Goal: Find specific page/section: Find specific page/section

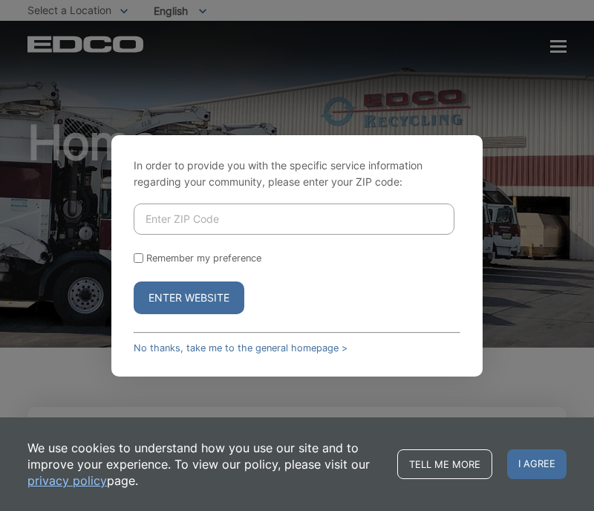
click at [302, 222] on input "Enter ZIP Code" at bounding box center [294, 219] width 321 height 31
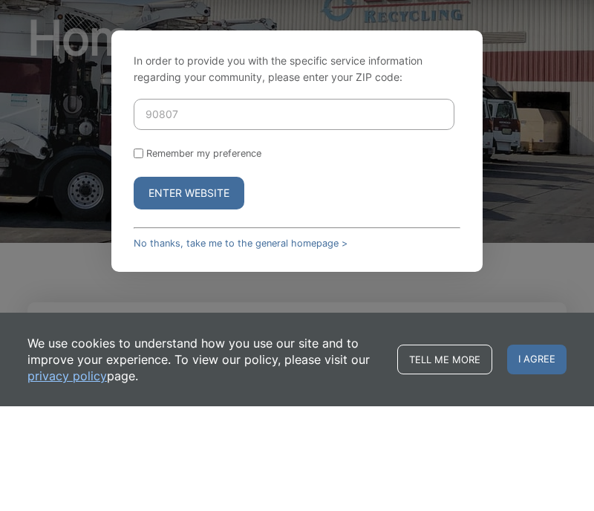
type input "90807"
click at [220, 282] on button "Enter Website" at bounding box center [189, 298] width 111 height 33
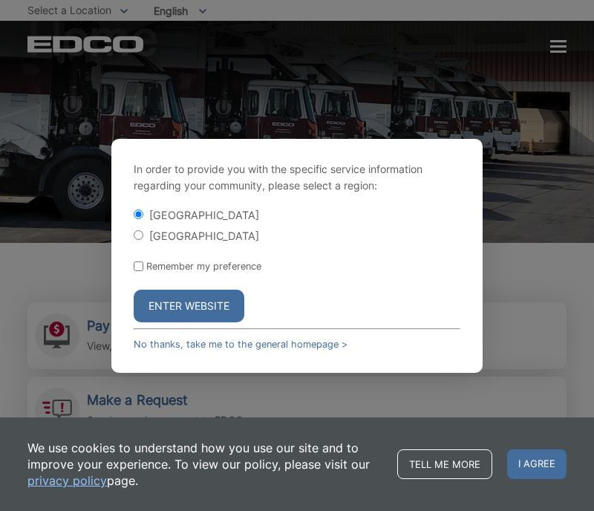
click at [226, 308] on button "Enter Website" at bounding box center [189, 306] width 111 height 33
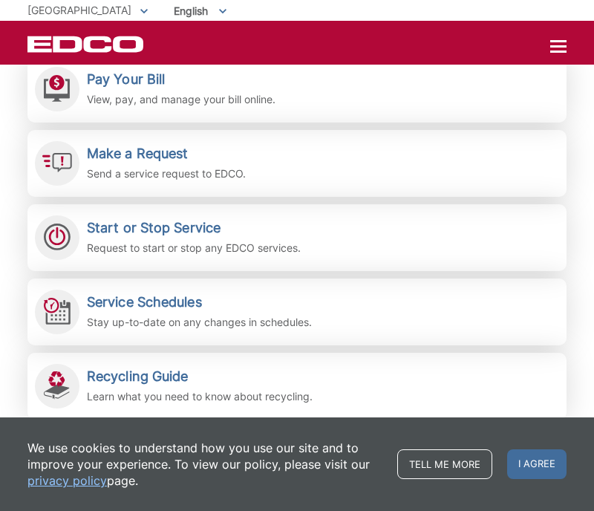
scroll to position [375, 0]
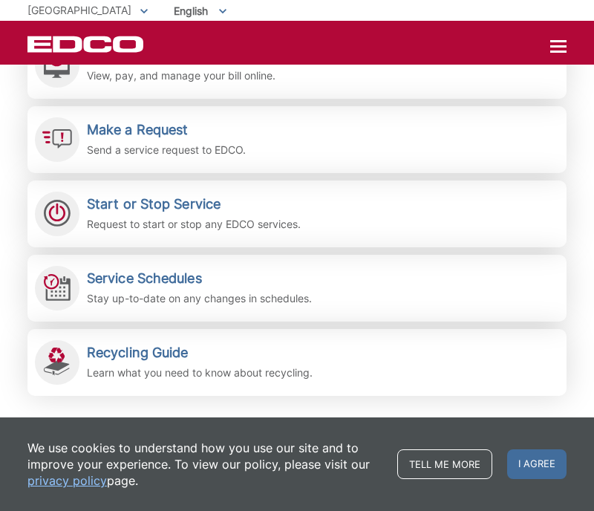
click at [240, 376] on p "Learn what you need to know about recycling." at bounding box center [200, 373] width 226 height 16
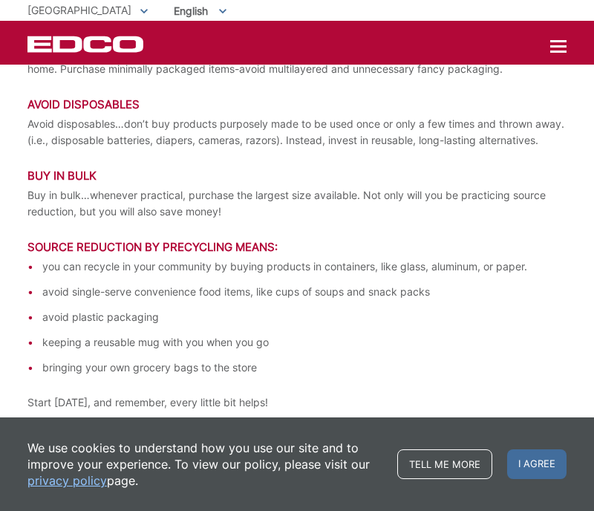
scroll to position [2886, 0]
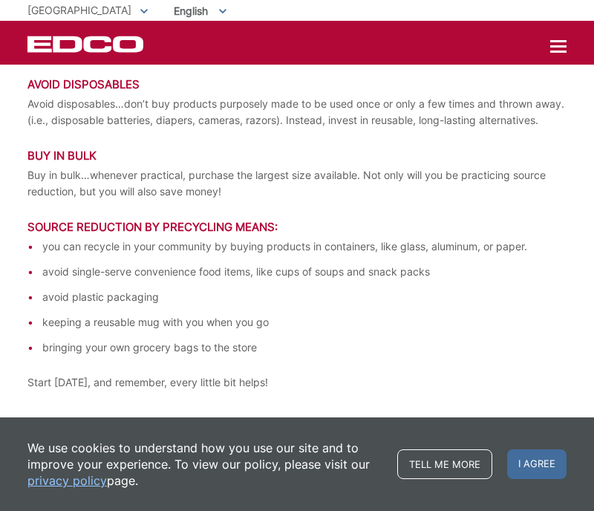
click at [508, 469] on span "I agree" at bounding box center [536, 465] width 59 height 30
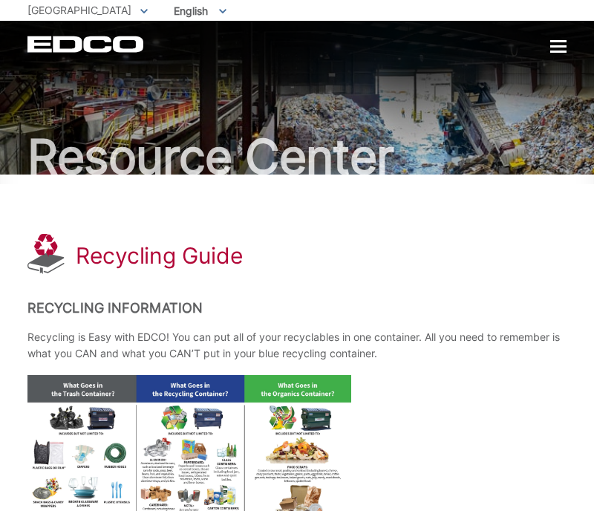
scroll to position [0, 0]
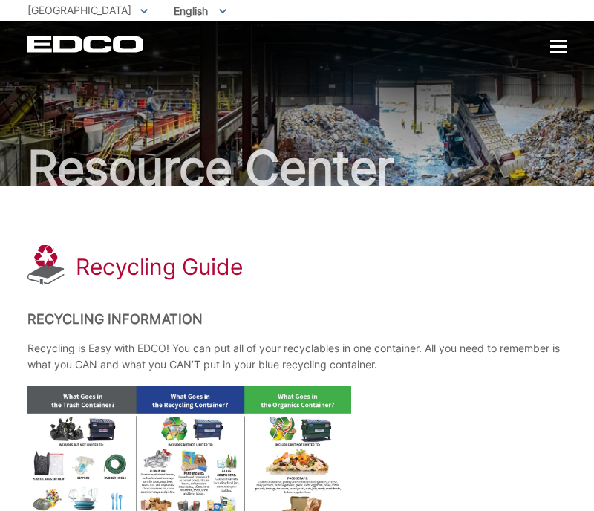
click at [563, 46] on div at bounding box center [559, 46] width 16 height 2
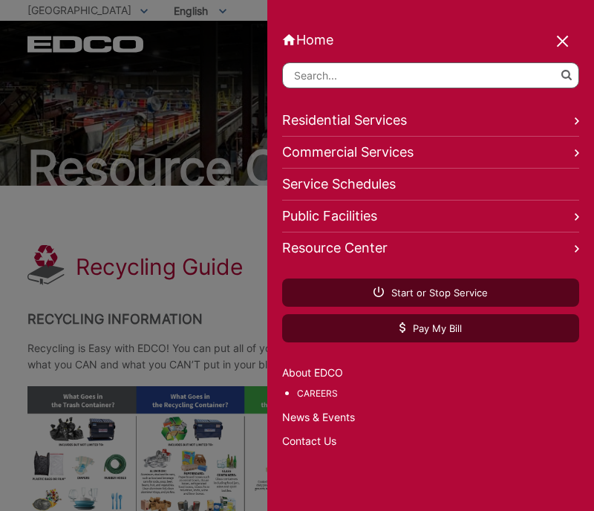
click at [544, 188] on link "Service Schedules" at bounding box center [430, 185] width 297 height 32
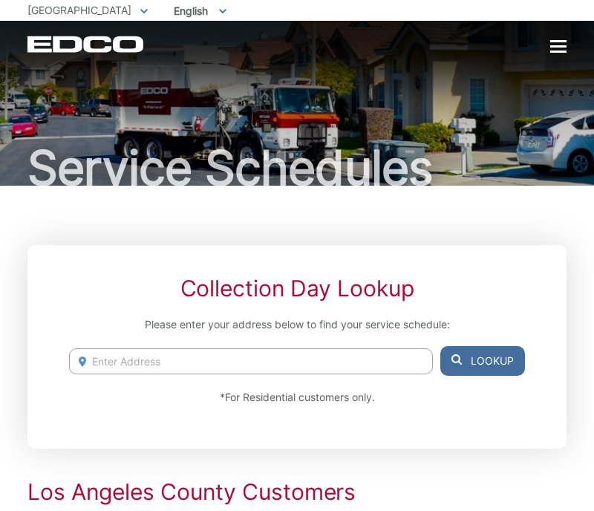
click at [560, 53] on div at bounding box center [559, 47] width 16 height 13
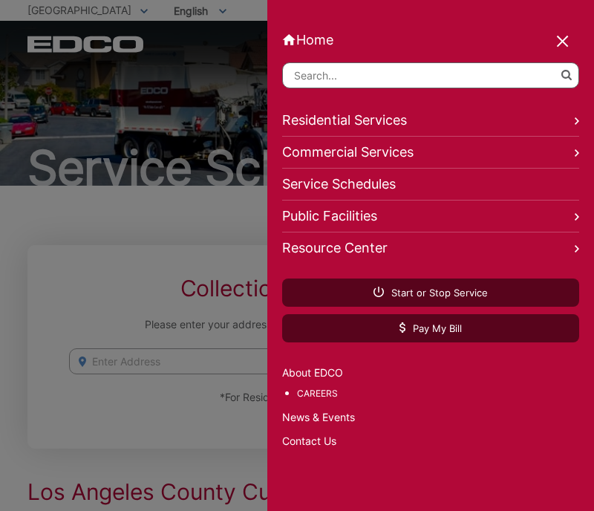
click at [517, 219] on link "Public Facilities" at bounding box center [430, 217] width 297 height 32
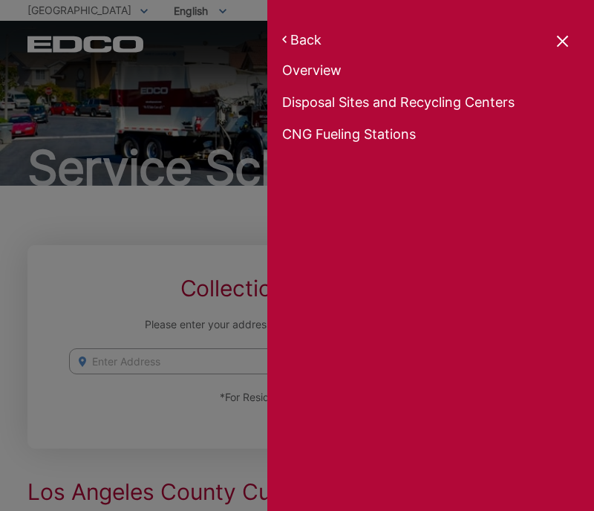
click at [504, 103] on link "Disposal Sites and Recycling Centers" at bounding box center [430, 104] width 297 height 21
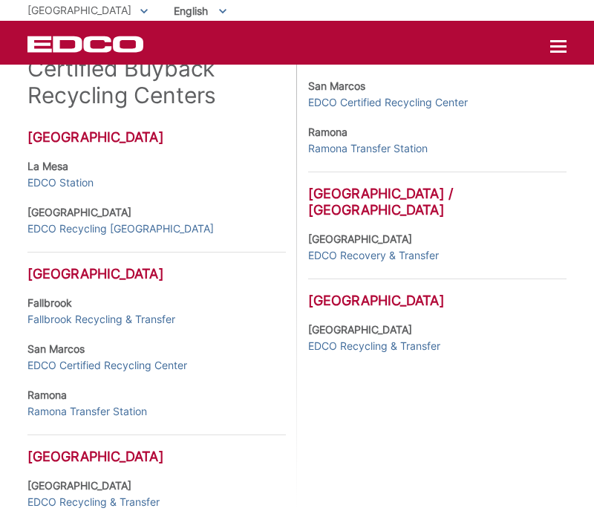
scroll to position [1025, 0]
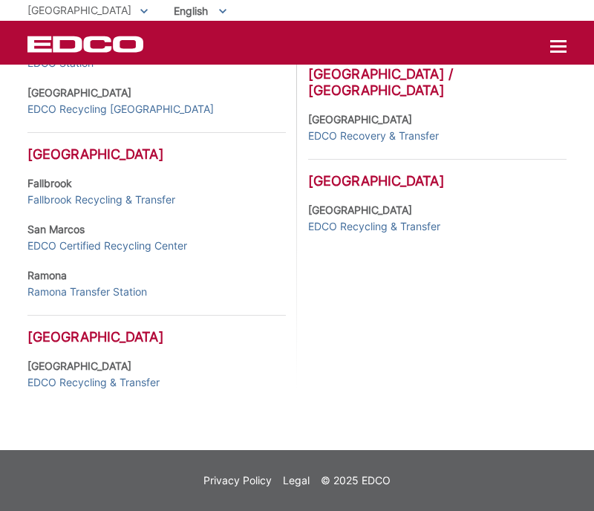
click at [36, 384] on link "EDCO Recycling & Transfer" at bounding box center [93, 382] width 132 height 16
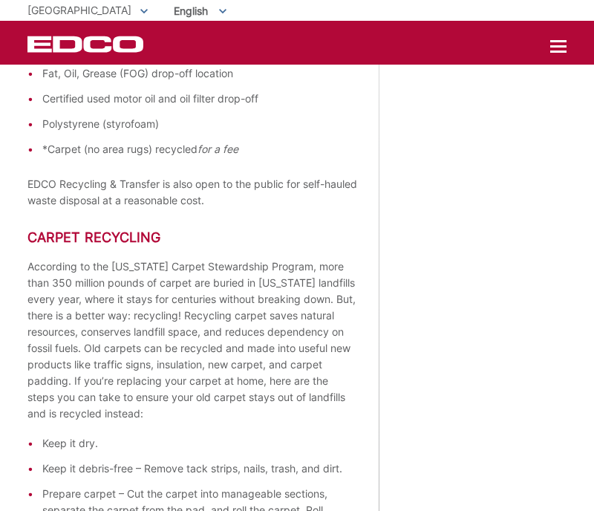
scroll to position [833, 0]
